Goal: Transaction & Acquisition: Purchase product/service

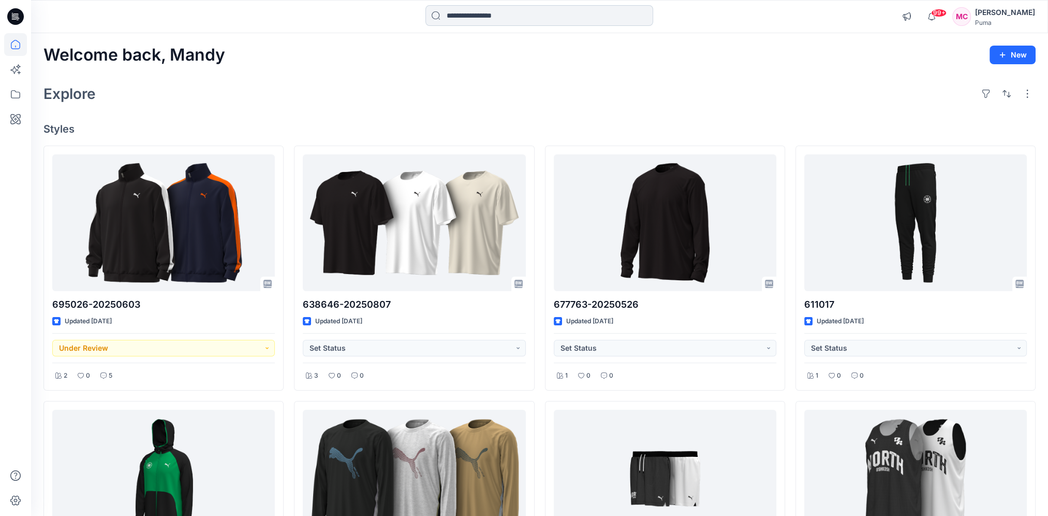
drag, startPoint x: 510, startPoint y: 17, endPoint x: 601, endPoint y: 22, distance: 91.2
click at [510, 17] on input at bounding box center [539, 15] width 228 height 21
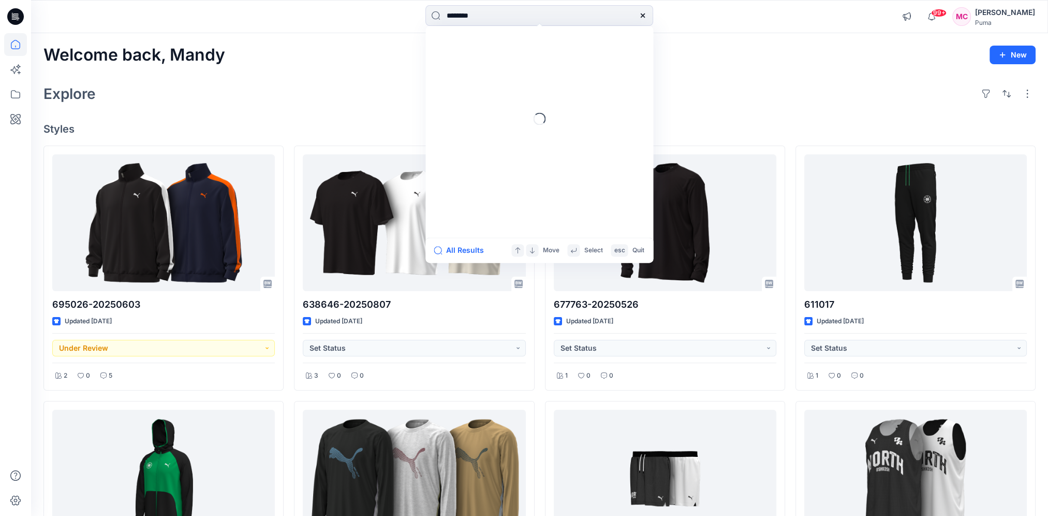
type input "********"
click at [594, 54] on link "A3104B52 Women Performance Tight Tee" at bounding box center [540, 56] width 224 height 19
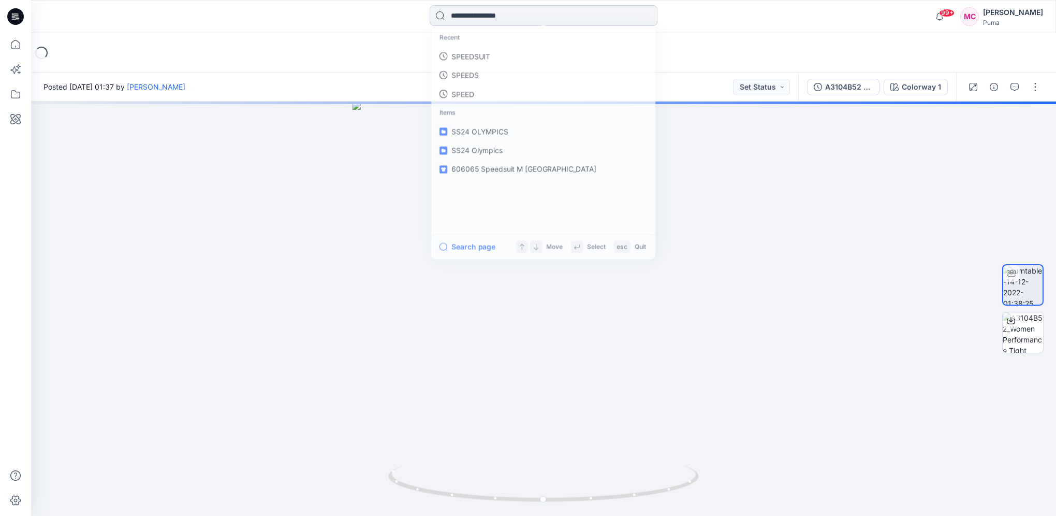
click at [513, 12] on input at bounding box center [544, 15] width 228 height 21
type input "*"
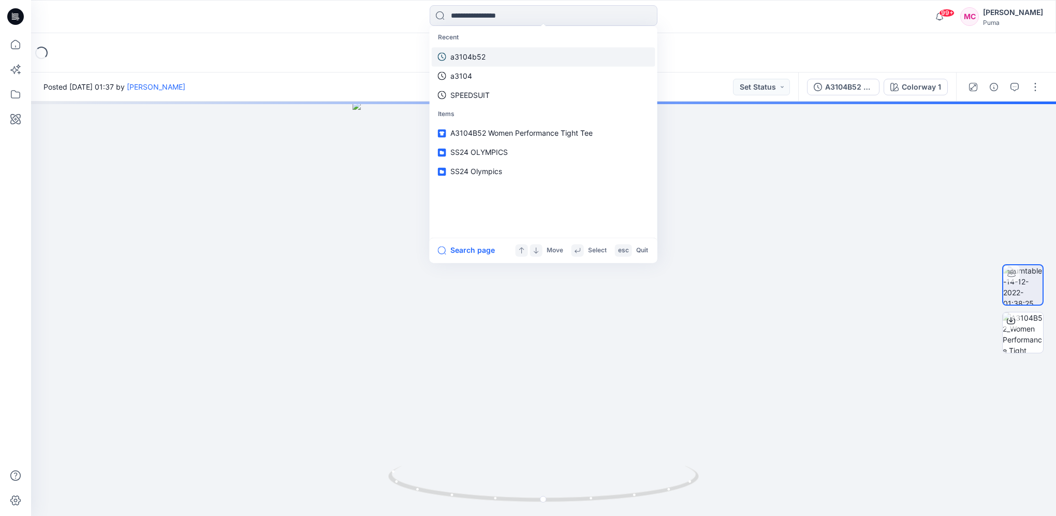
click at [549, 53] on link "a3104b52" at bounding box center [544, 56] width 224 height 19
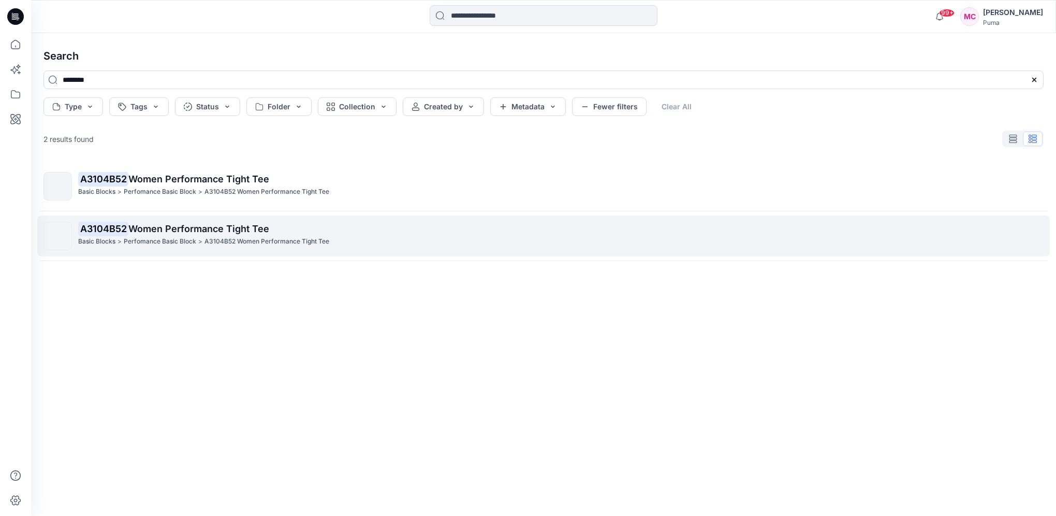
click at [246, 223] on span "Women Performance Tight Tee" at bounding box center [198, 228] width 141 height 11
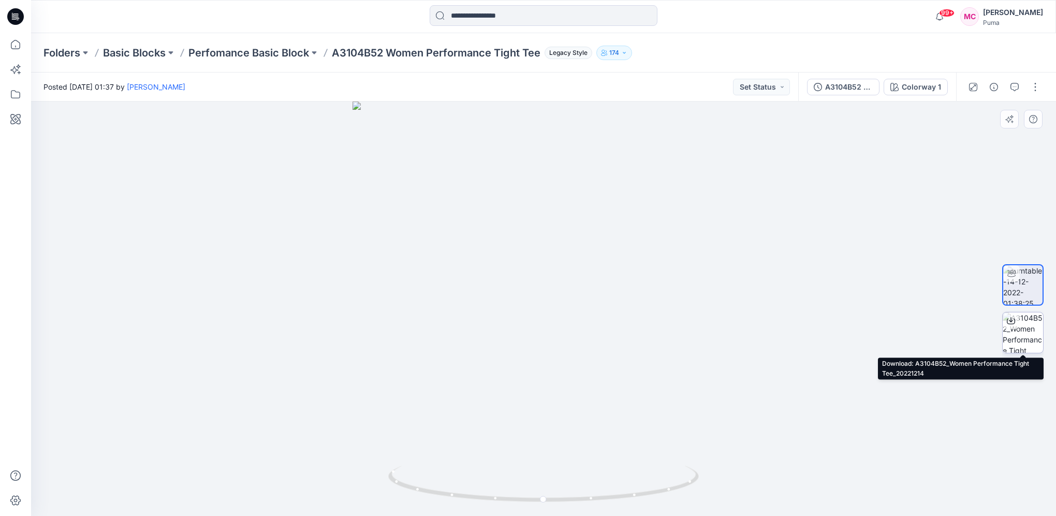
click at [1033, 327] on img at bounding box center [1023, 332] width 40 height 40
